Goal: Task Accomplishment & Management: Use online tool/utility

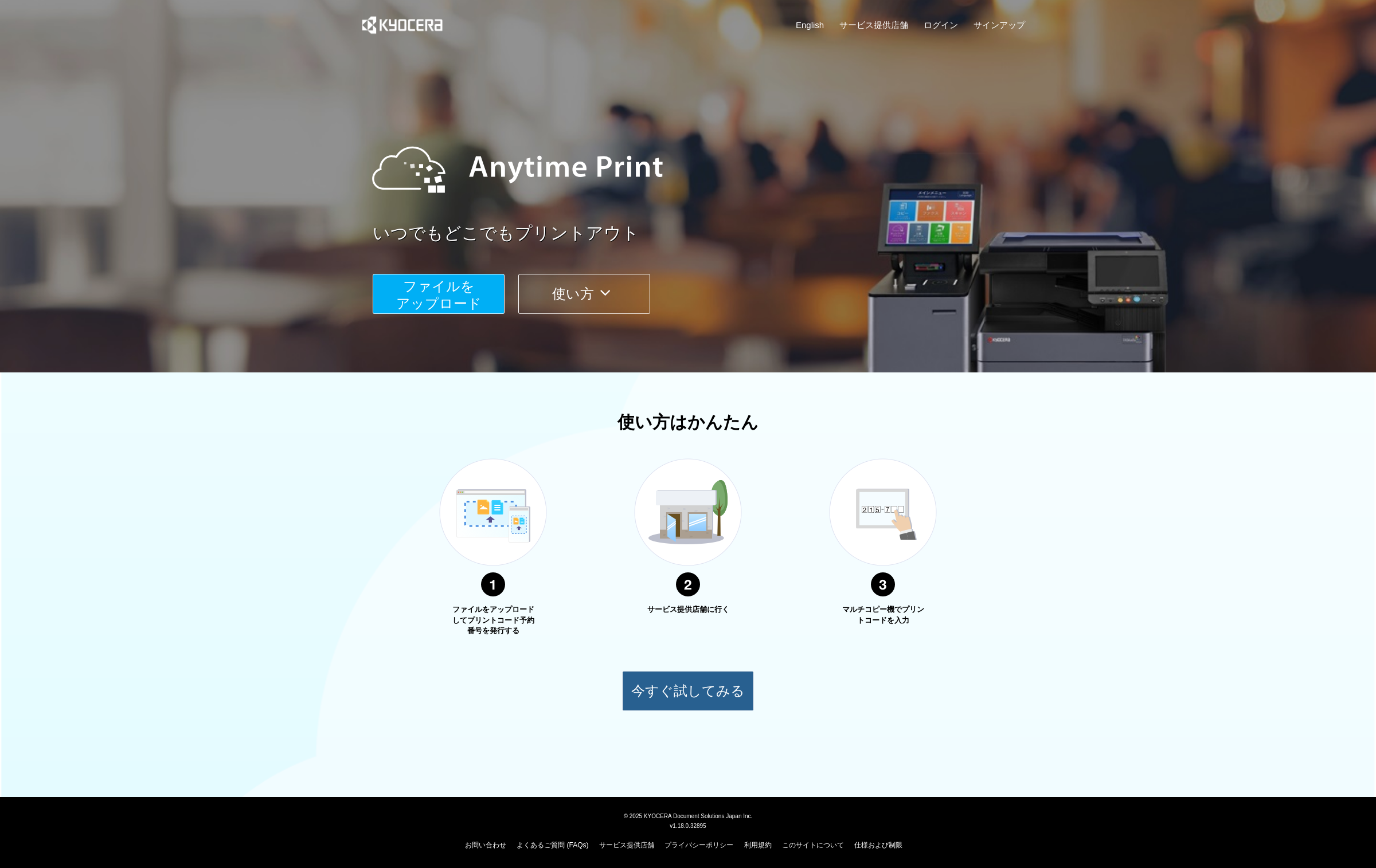
click at [695, 685] on button "今すぐ試してみる" at bounding box center [688, 691] width 132 height 40
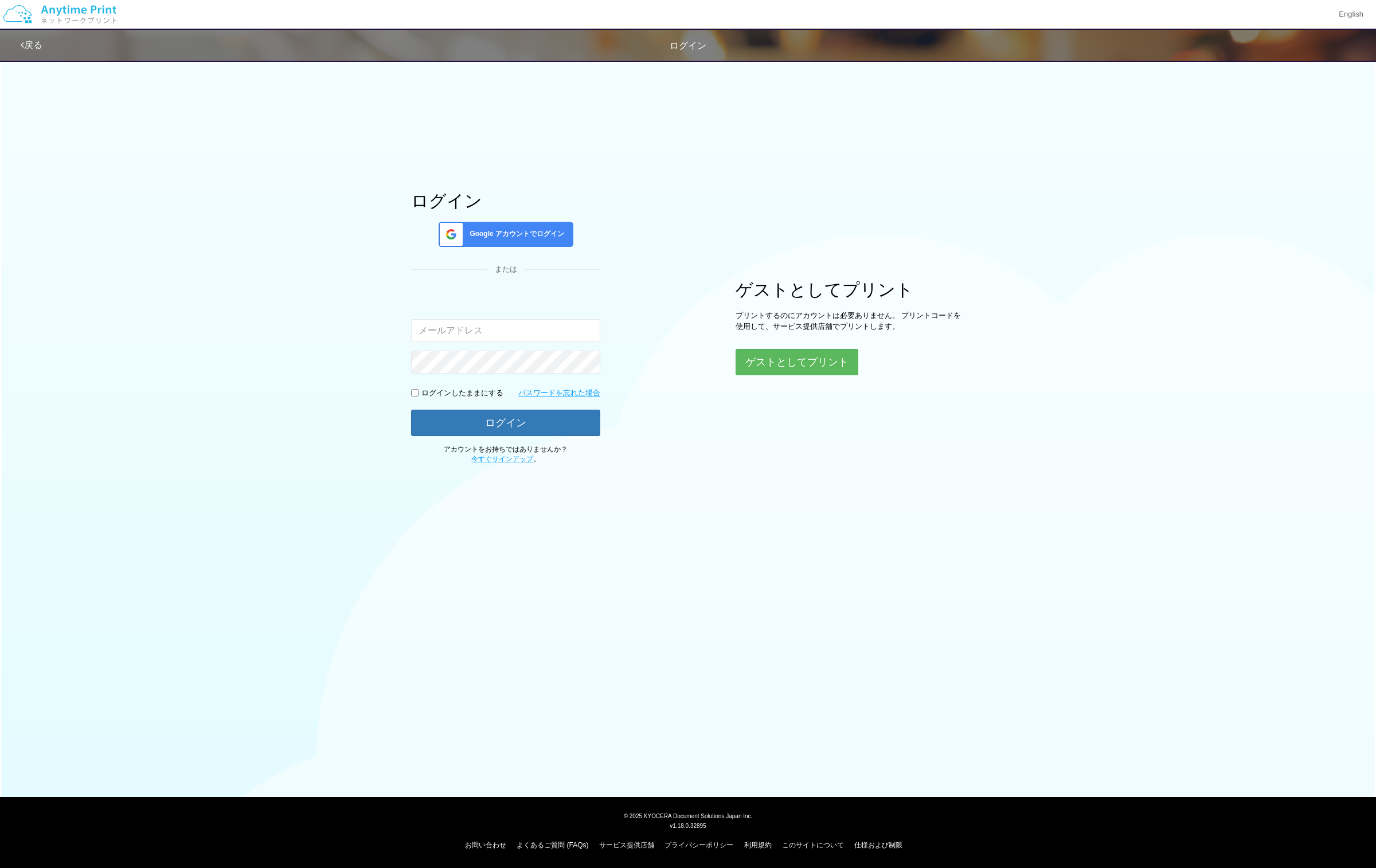
click at [597, 493] on div at bounding box center [688, 499] width 1376 height 46
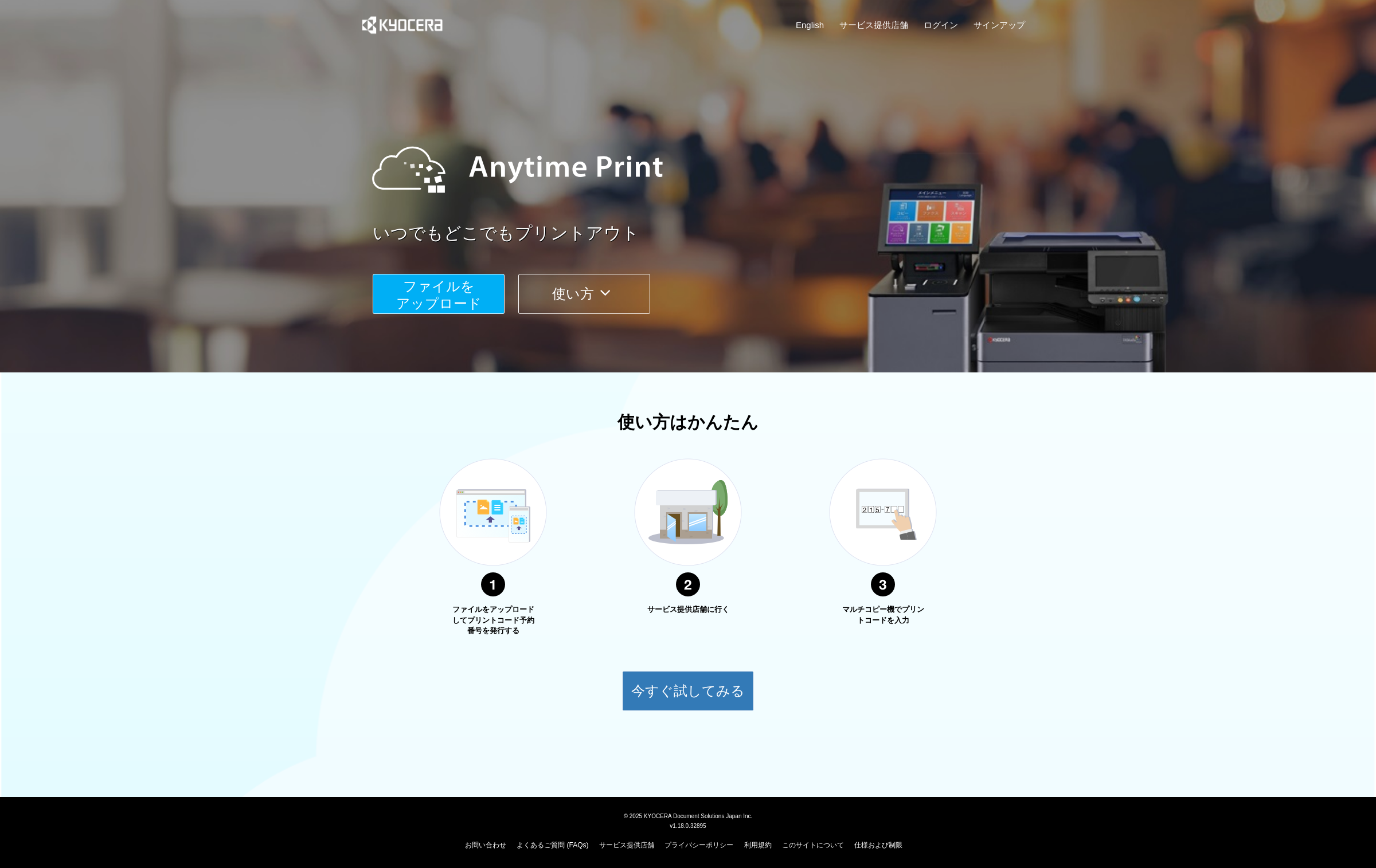
click at [466, 299] on span "ファイルを ​​アップロード" at bounding box center [438, 294] width 85 height 33
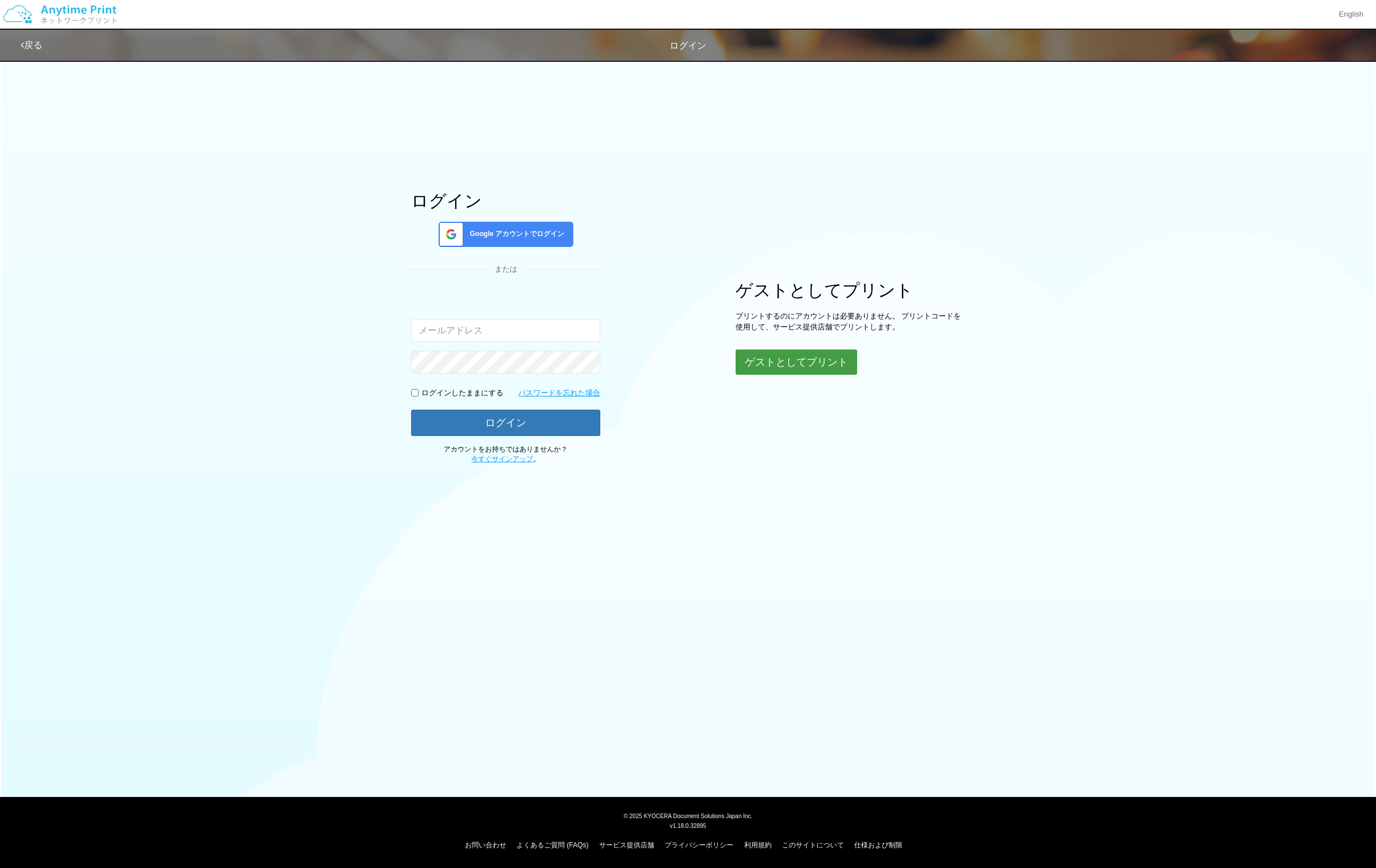
click at [776, 359] on button "ゲストとしてプリント" at bounding box center [797, 362] width 121 height 25
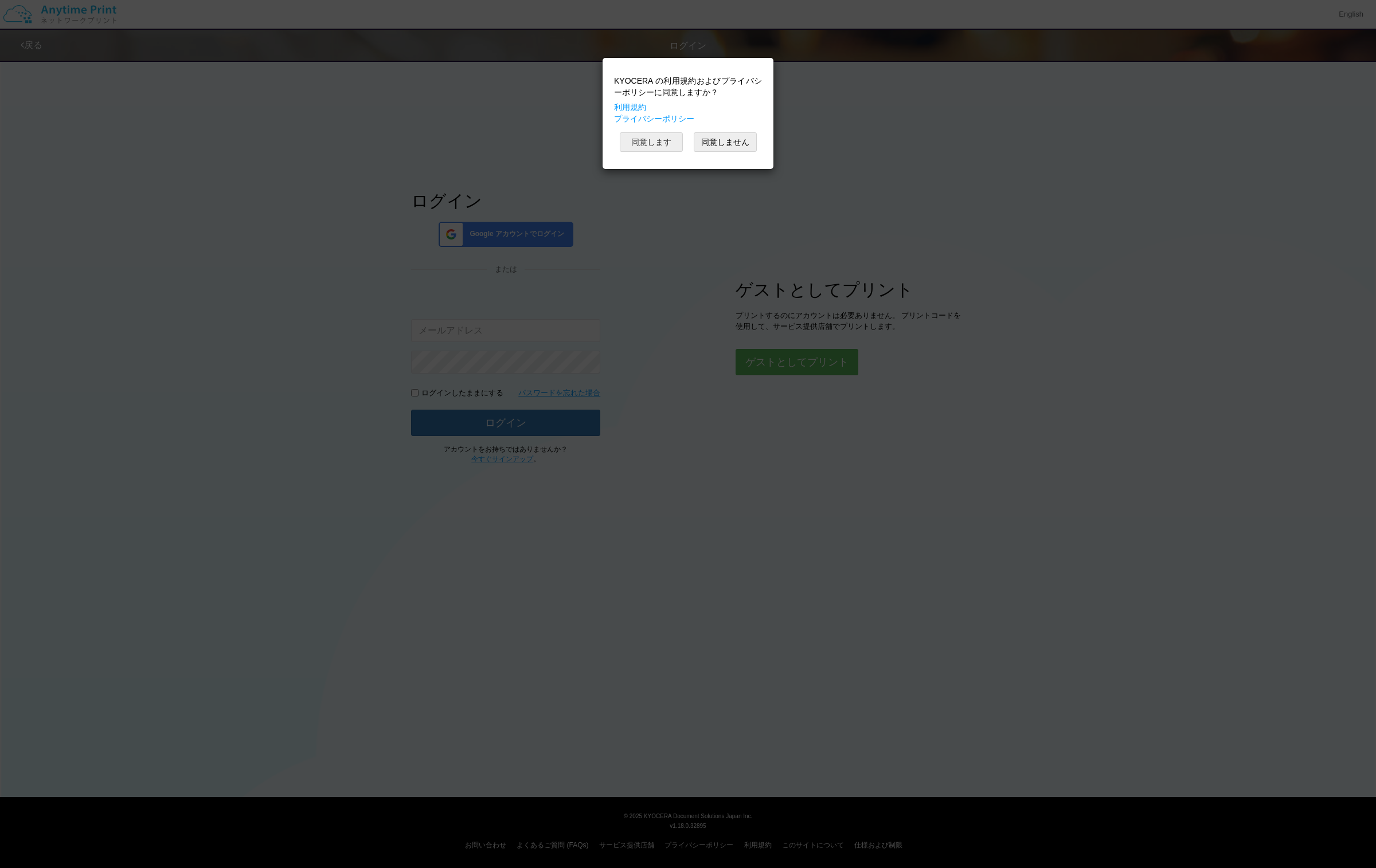
click at [660, 145] on button "同意します" at bounding box center [651, 142] width 63 height 20
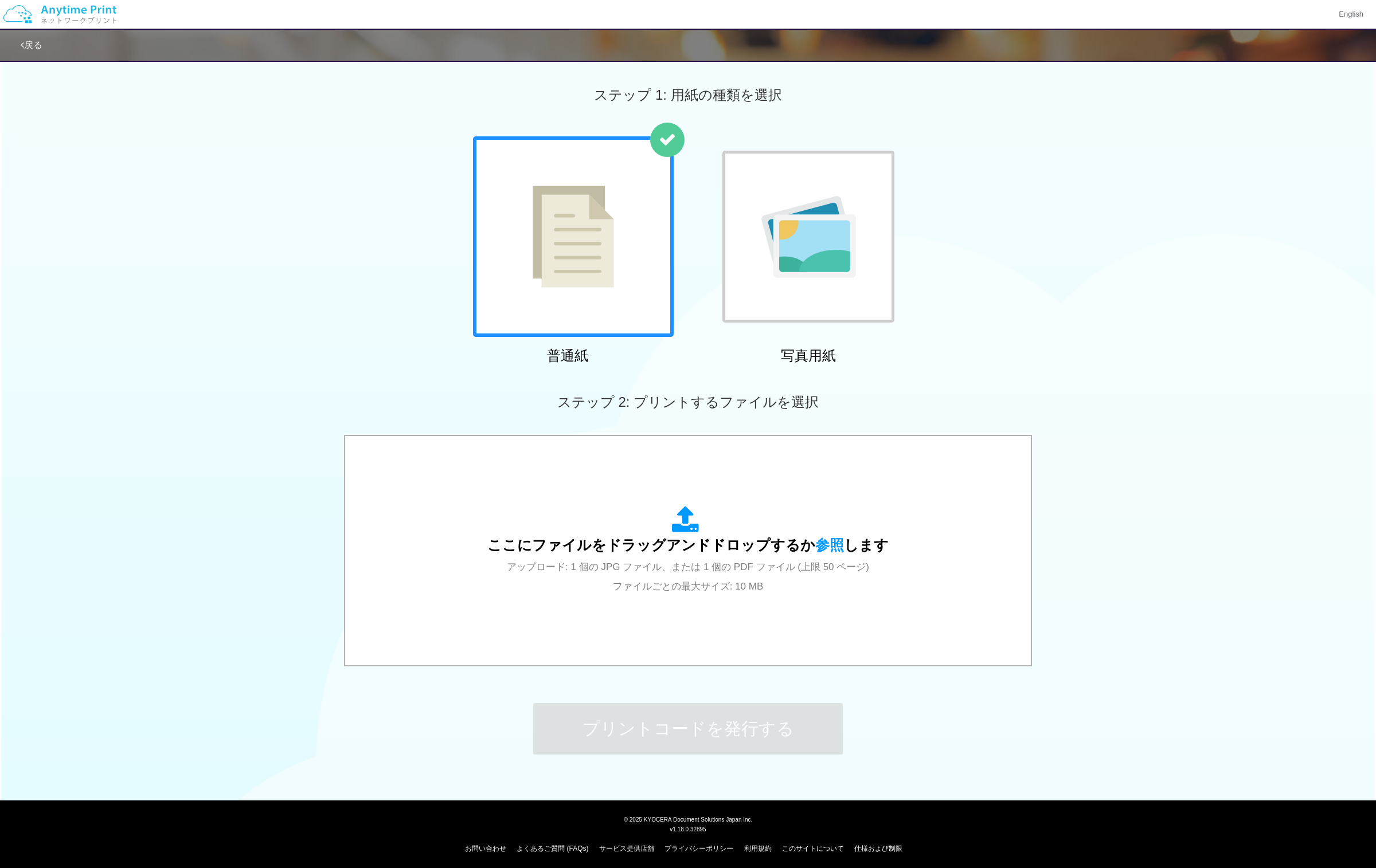
click at [597, 280] on img at bounding box center [573, 237] width 82 height 102
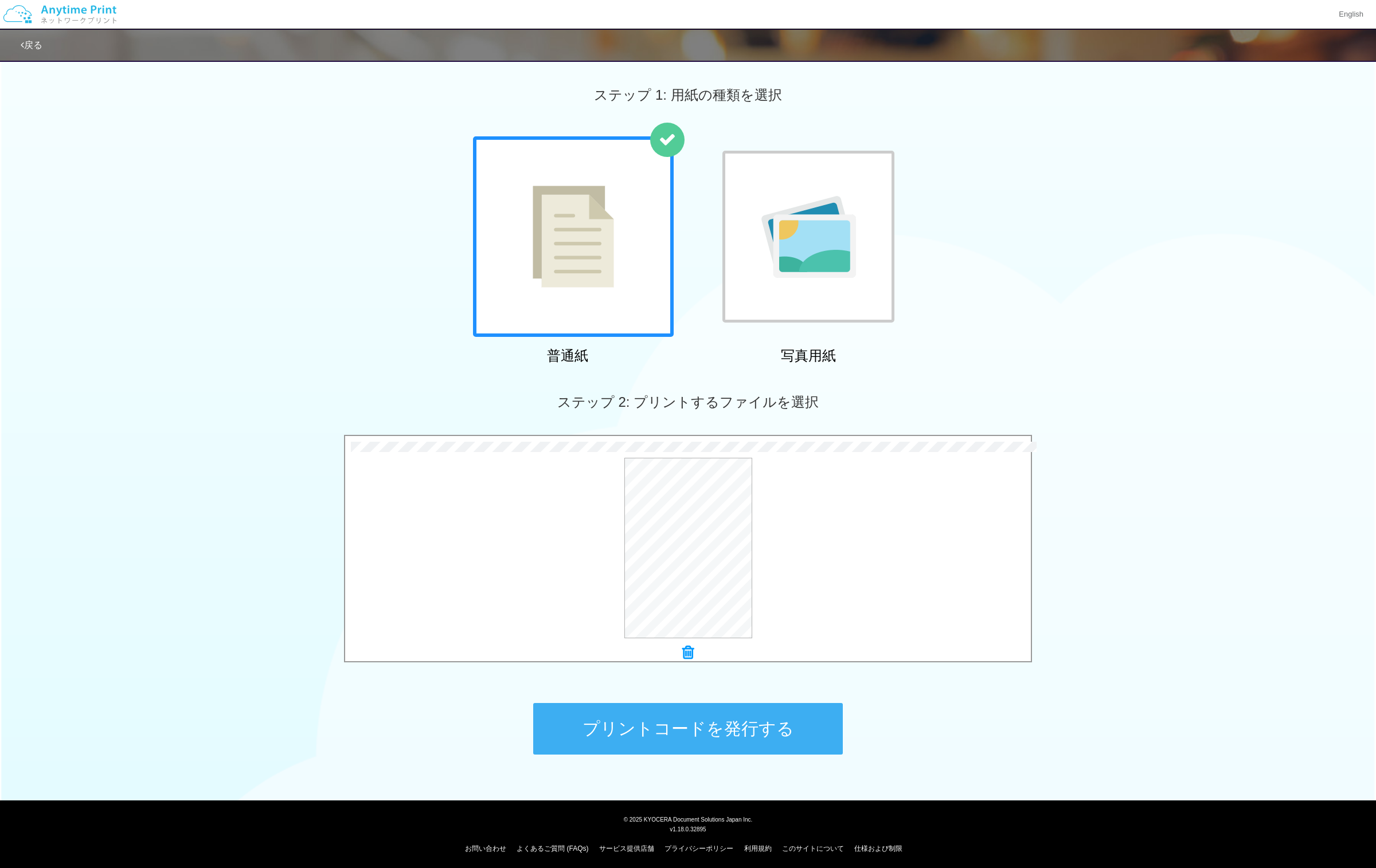
click at [709, 723] on button "プリントコードを発行する" at bounding box center [688, 729] width 309 height 52
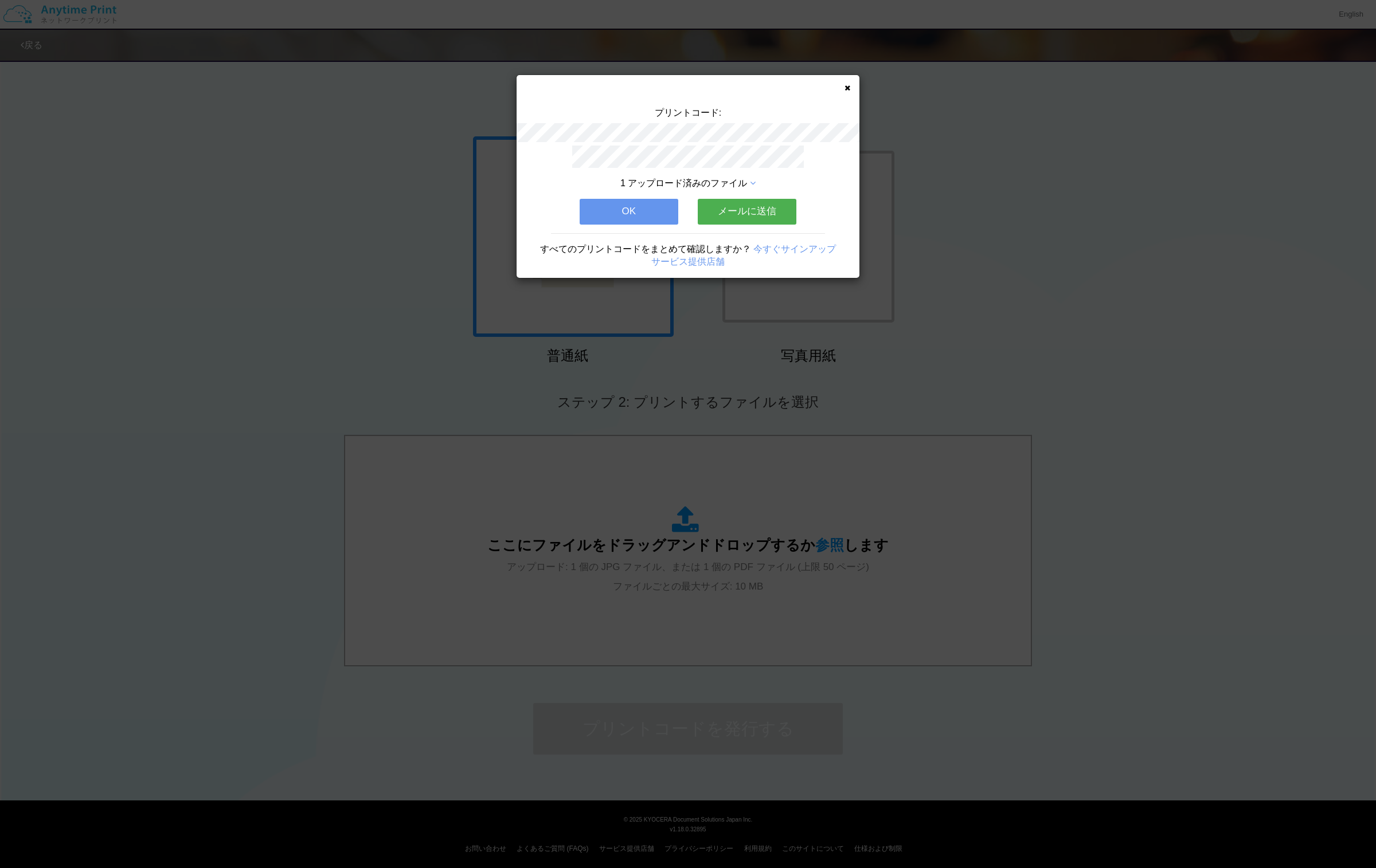
click at [747, 214] on button "メールに送信" at bounding box center [746, 211] width 98 height 25
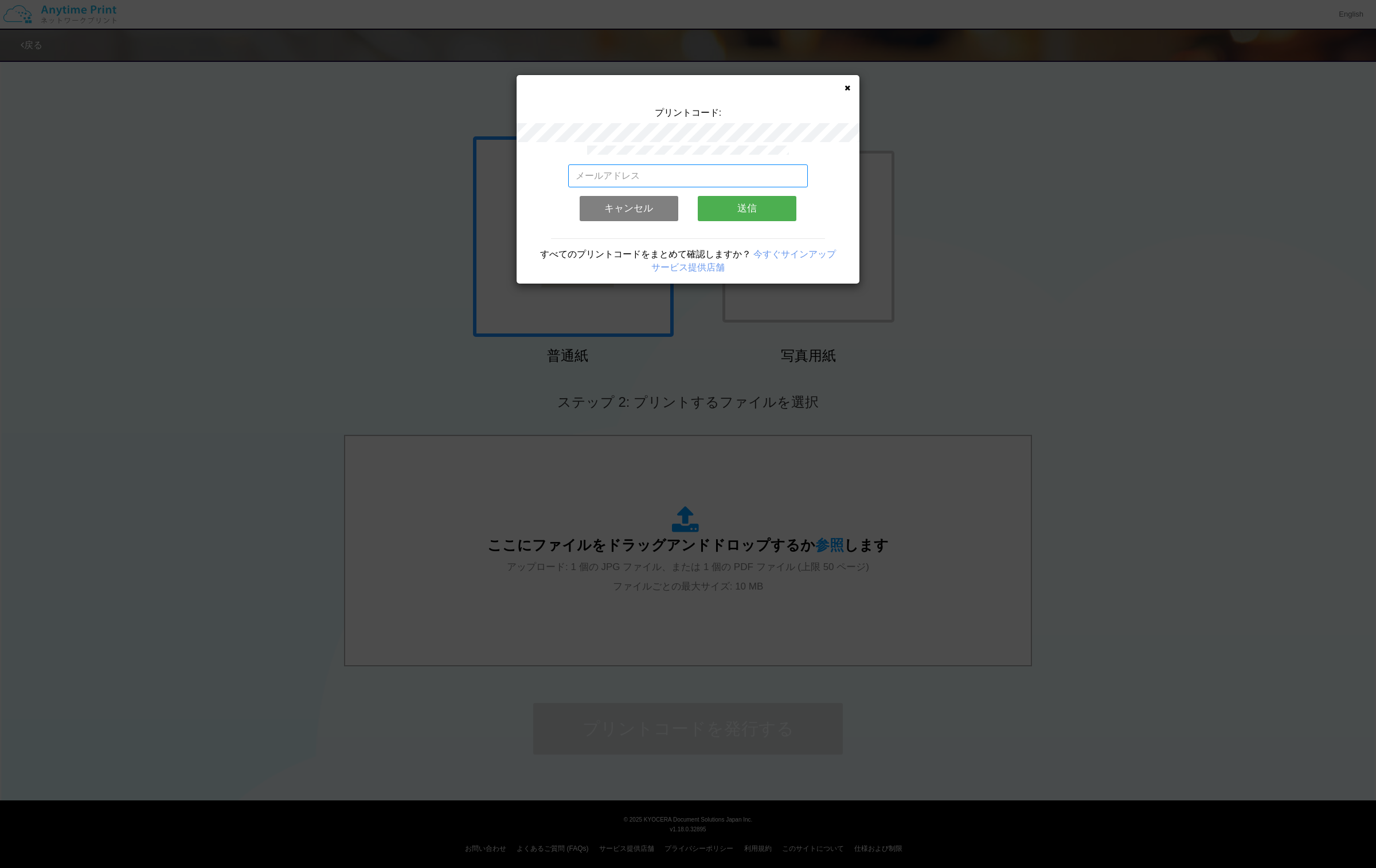
click at [736, 177] on input "email" at bounding box center [688, 176] width 240 height 23
type input "[EMAIL_ADDRESS][DOMAIN_NAME]"
click at [752, 209] on button "送信" at bounding box center [746, 209] width 98 height 25
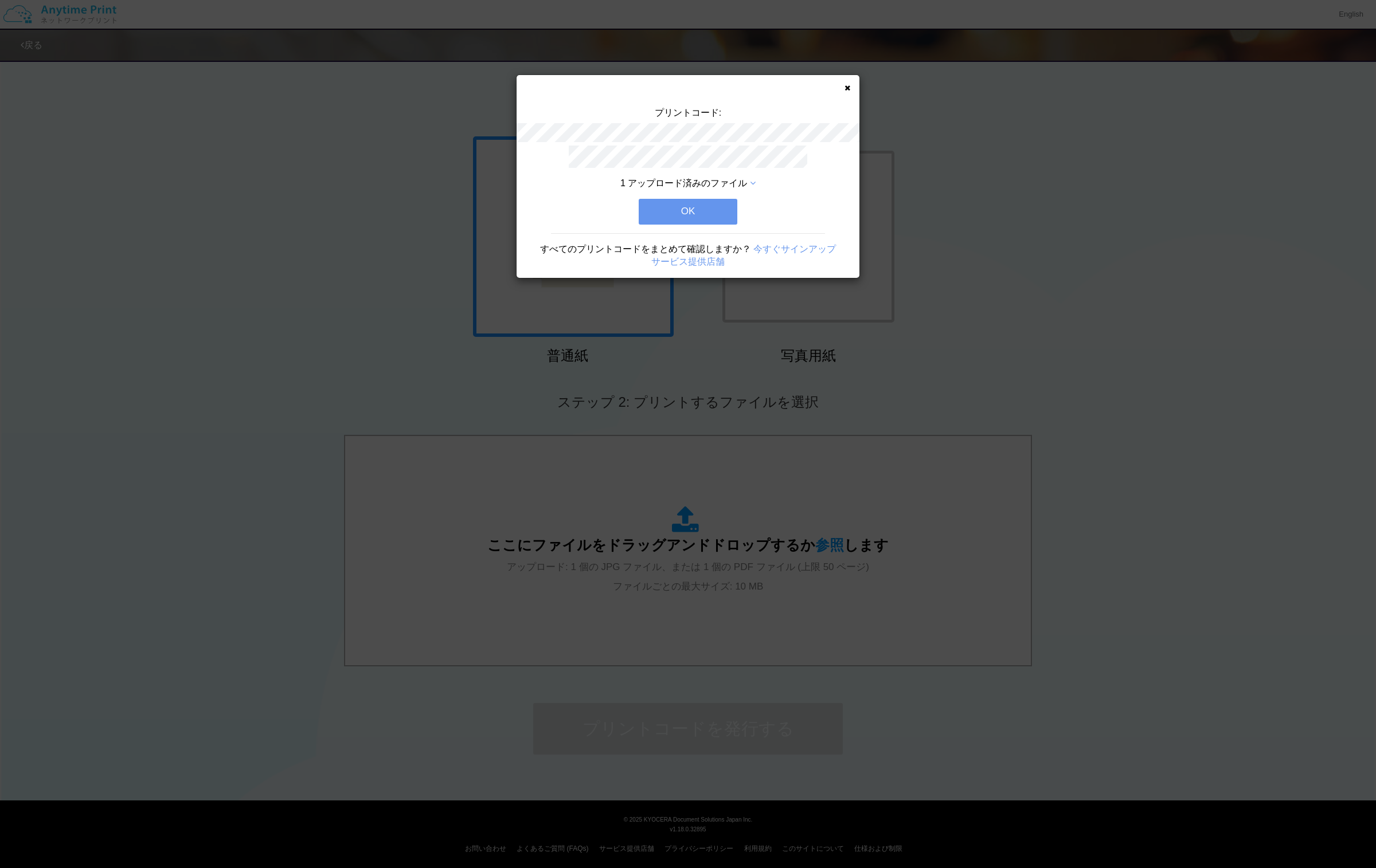
click at [701, 216] on button "OK" at bounding box center [688, 211] width 98 height 25
